Goal: Task Accomplishment & Management: Complete application form

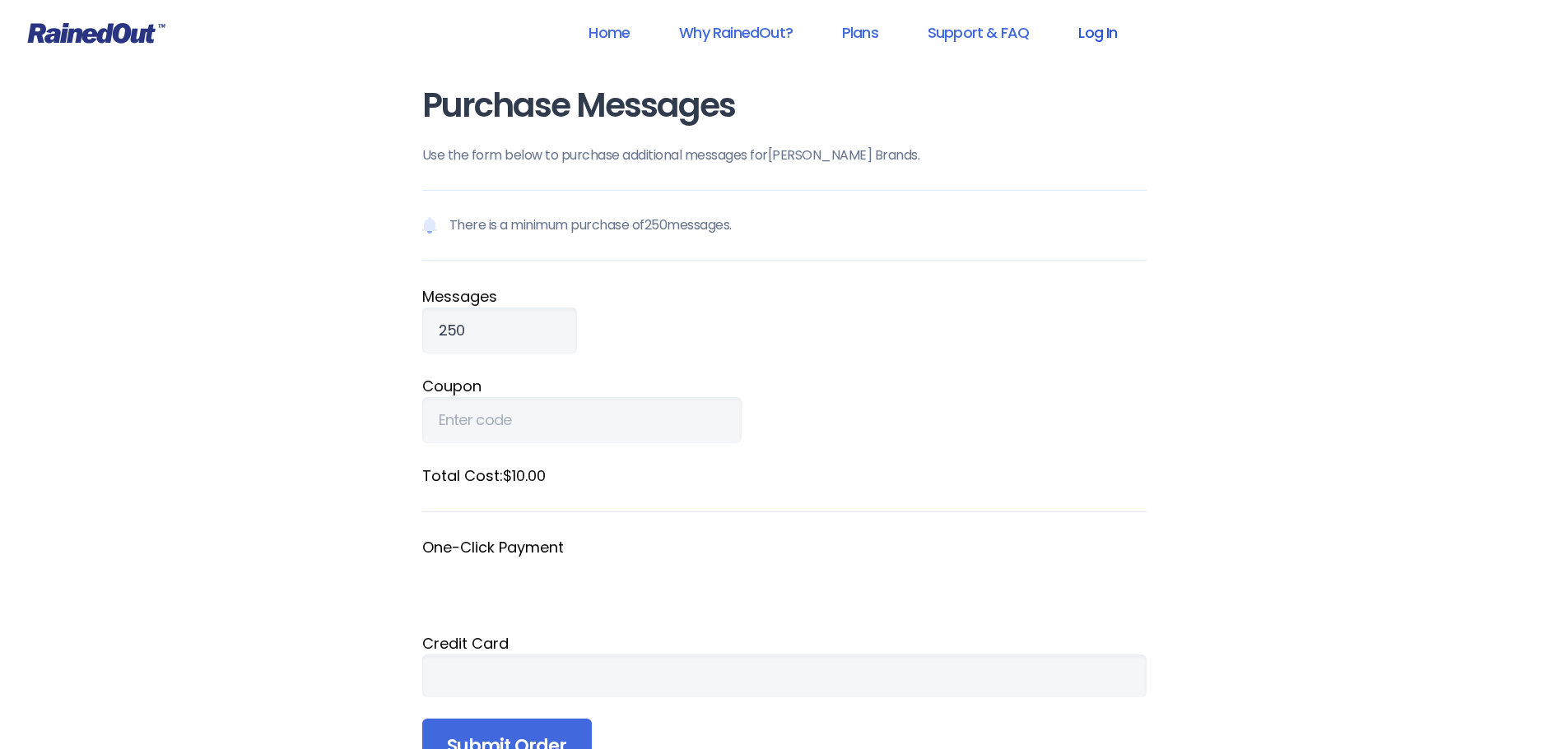
click at [1100, 30] on link "Log In" at bounding box center [1097, 32] width 82 height 37
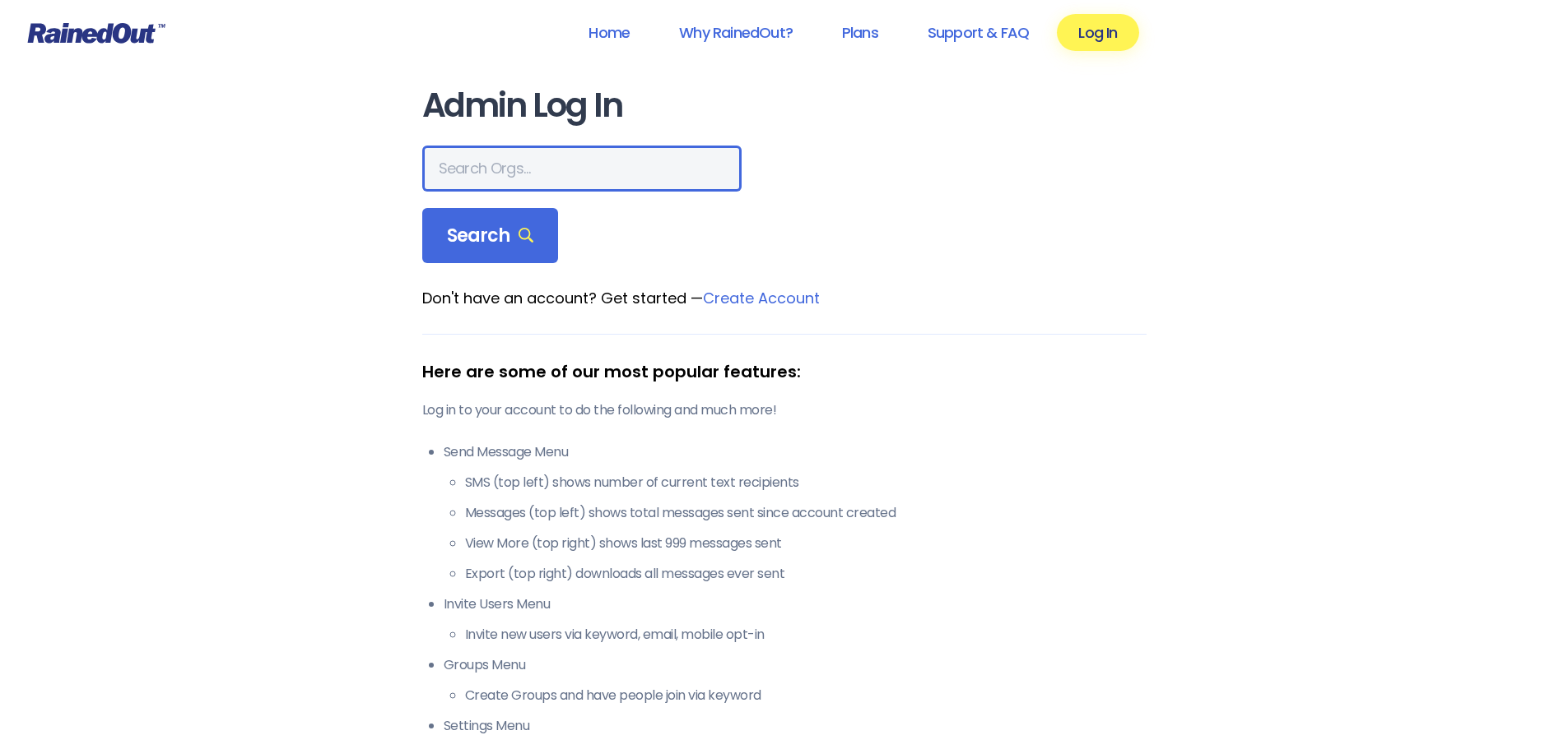
click at [502, 163] on input "text" at bounding box center [582, 168] width 320 height 46
type input "[PERSON_NAME]"
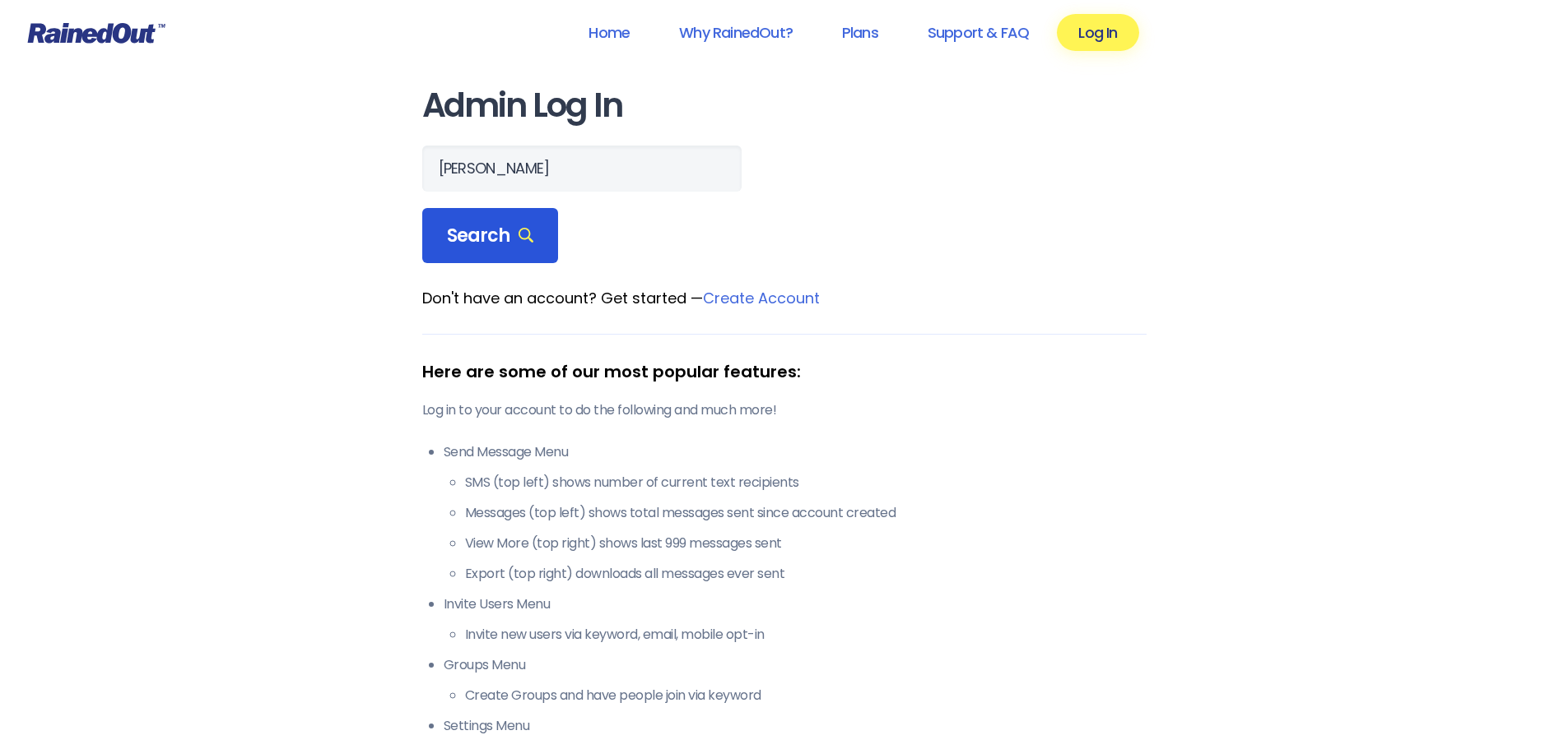
click at [510, 258] on div "Search" at bounding box center [490, 236] width 136 height 56
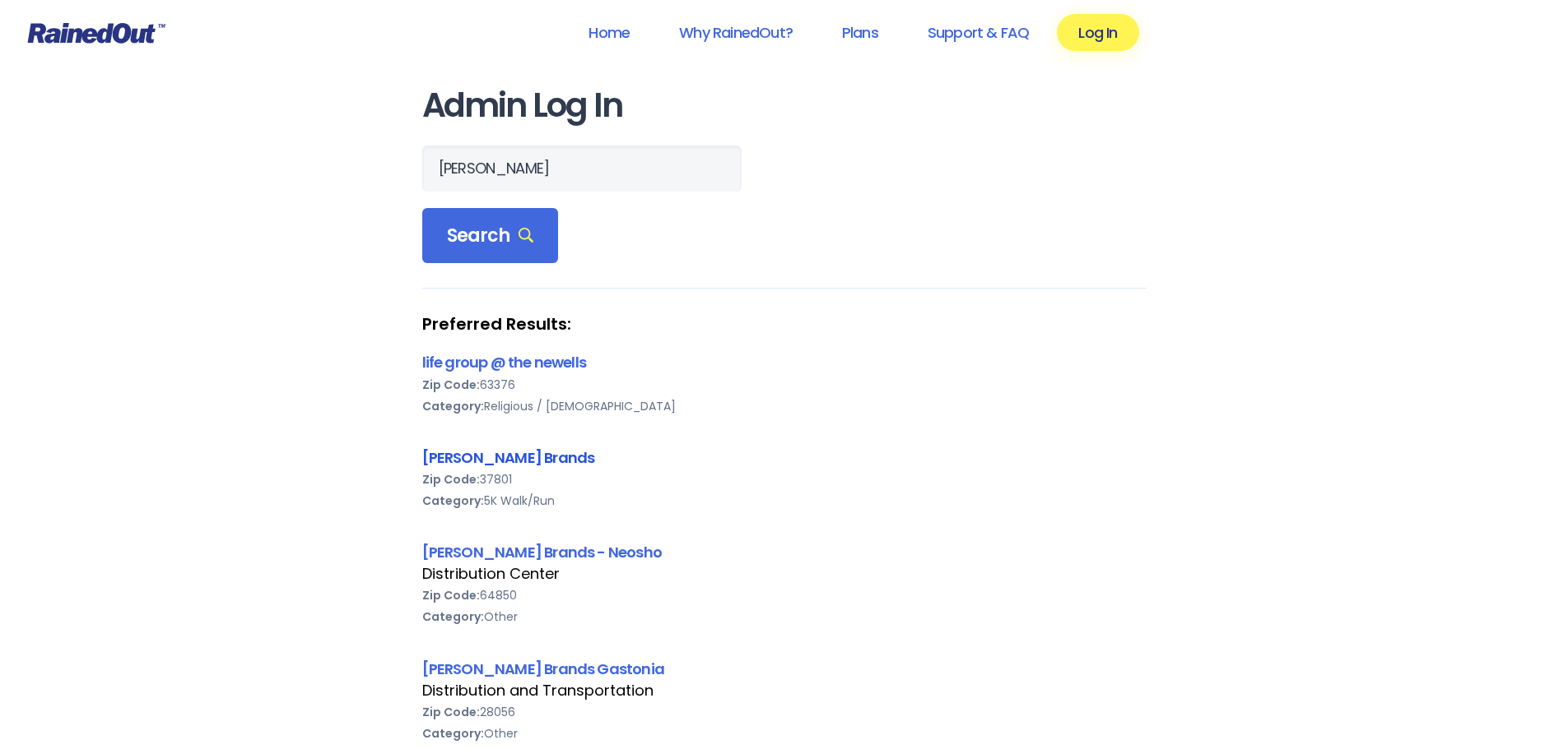
click at [491, 452] on link "[PERSON_NAME] Brands" at bounding box center [508, 457] width 173 height 21
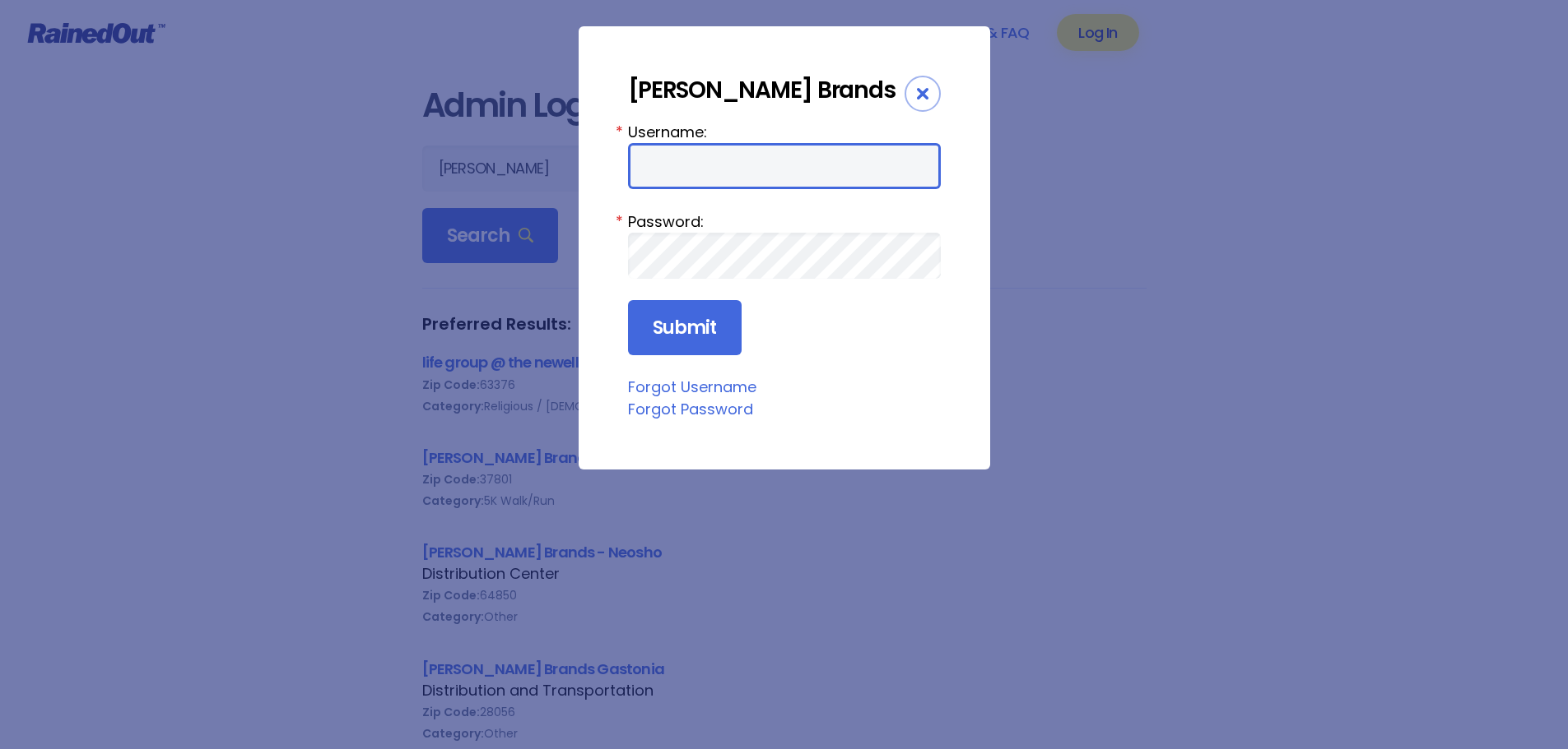
click at [772, 177] on input "Username:" at bounding box center [784, 166] width 312 height 46
type input "bsimerly"
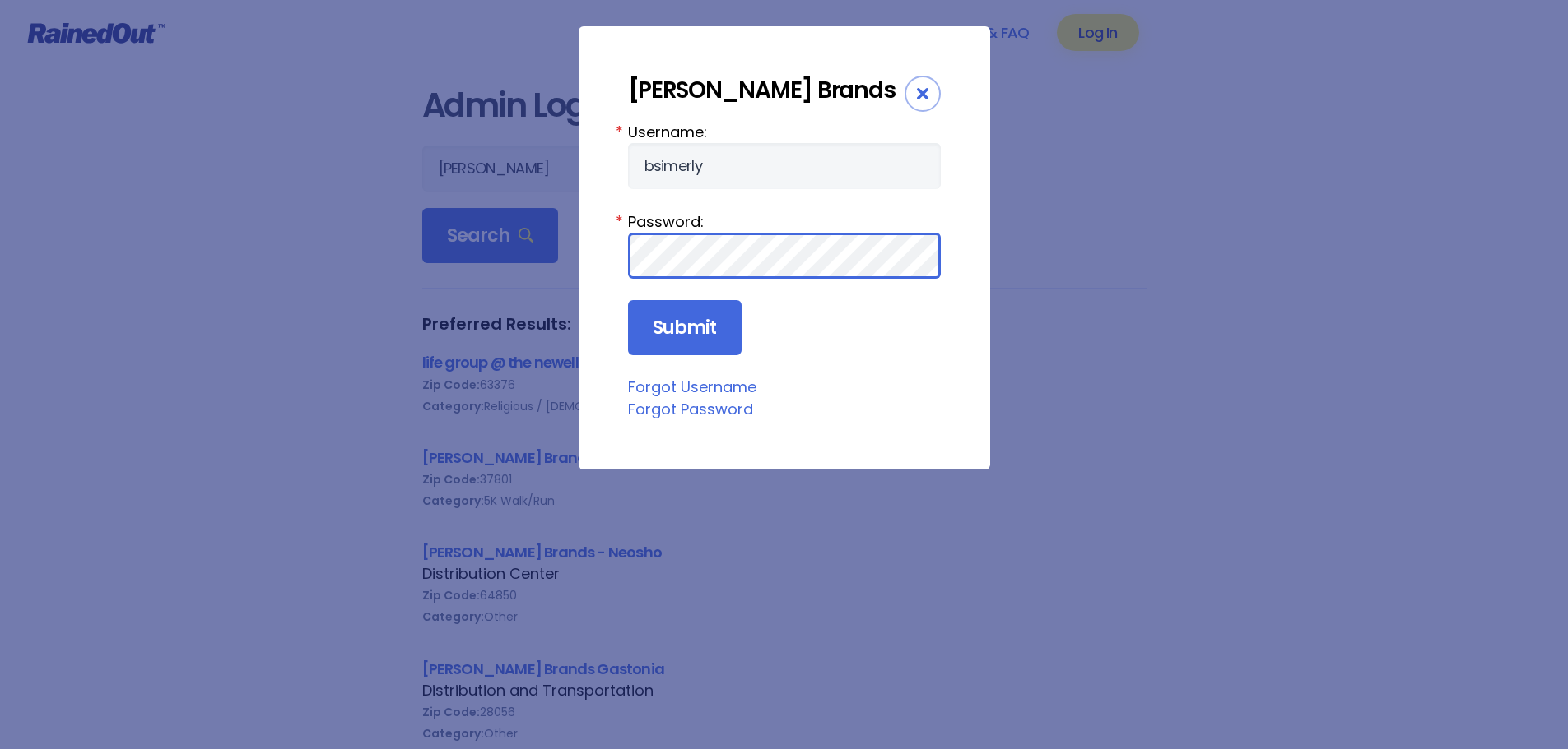
click at [628, 300] on input "Submit" at bounding box center [685, 328] width 114 height 56
